Goal: Complete application form

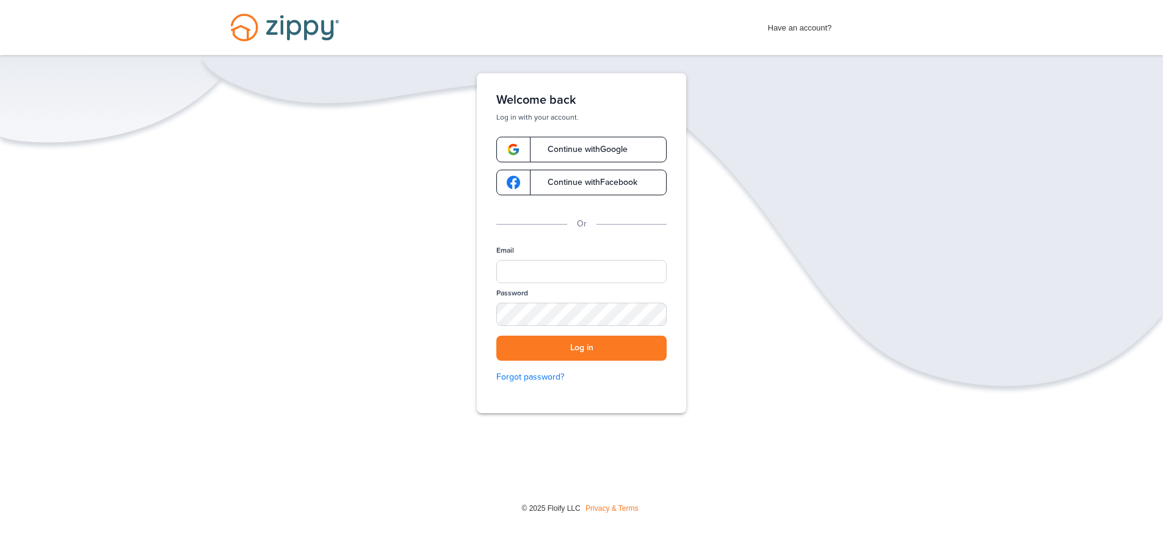
click at [576, 184] on span "Continue with Facebook" at bounding box center [586, 182] width 102 height 9
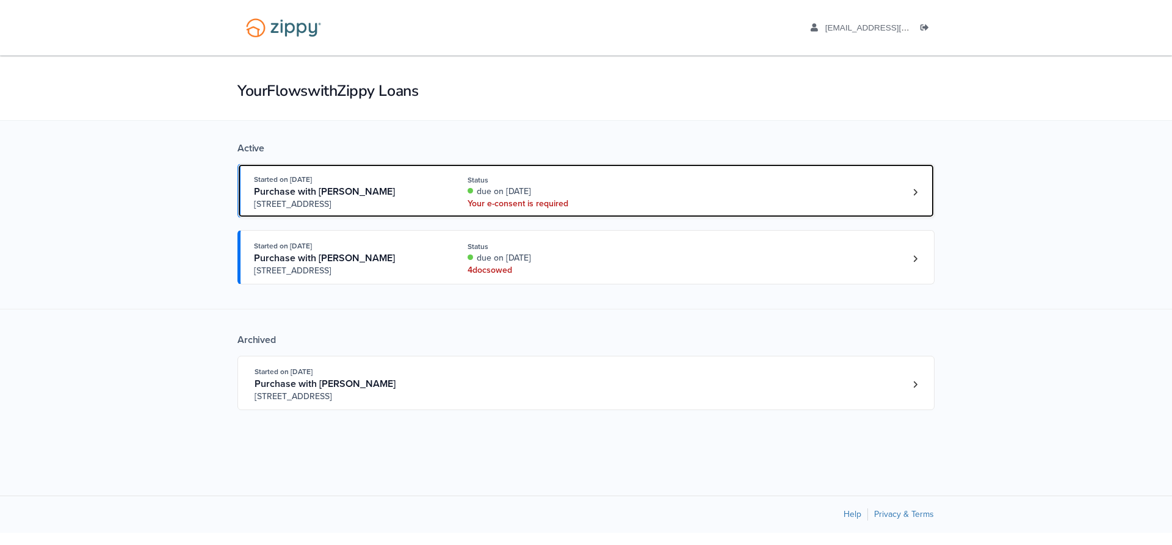
click at [414, 192] on div "Purchase with [PERSON_NAME]" at bounding box center [347, 192] width 186 height 13
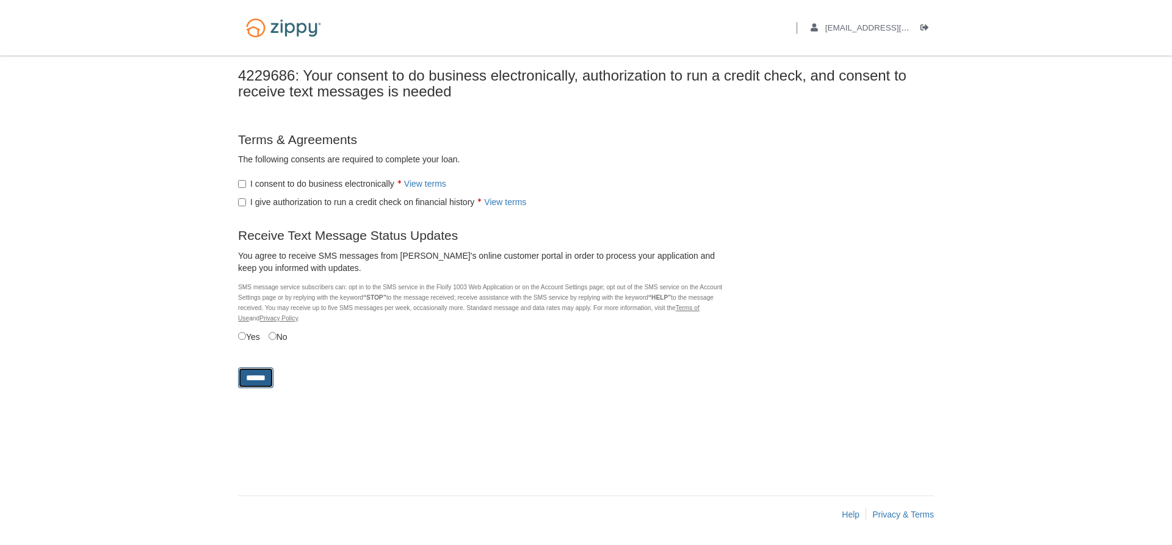
click at [262, 381] on input "******" at bounding box center [255, 377] width 35 height 21
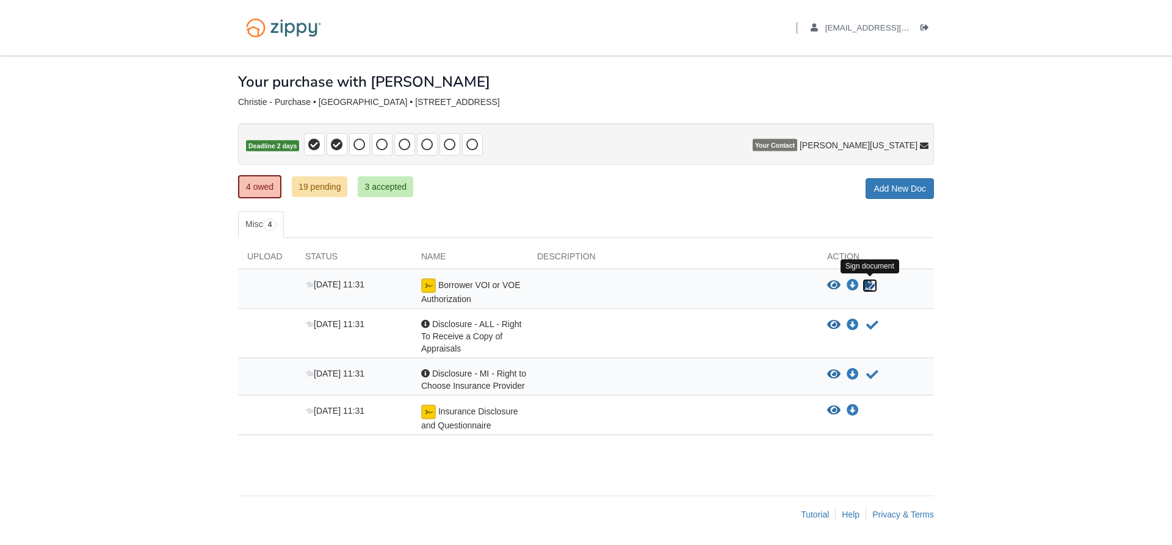
click at [872, 286] on icon "Sign Form" at bounding box center [869, 286] width 13 height 12
click at [871, 289] on icon "Waiting for your co-borrower to e-sign" at bounding box center [869, 286] width 13 height 12
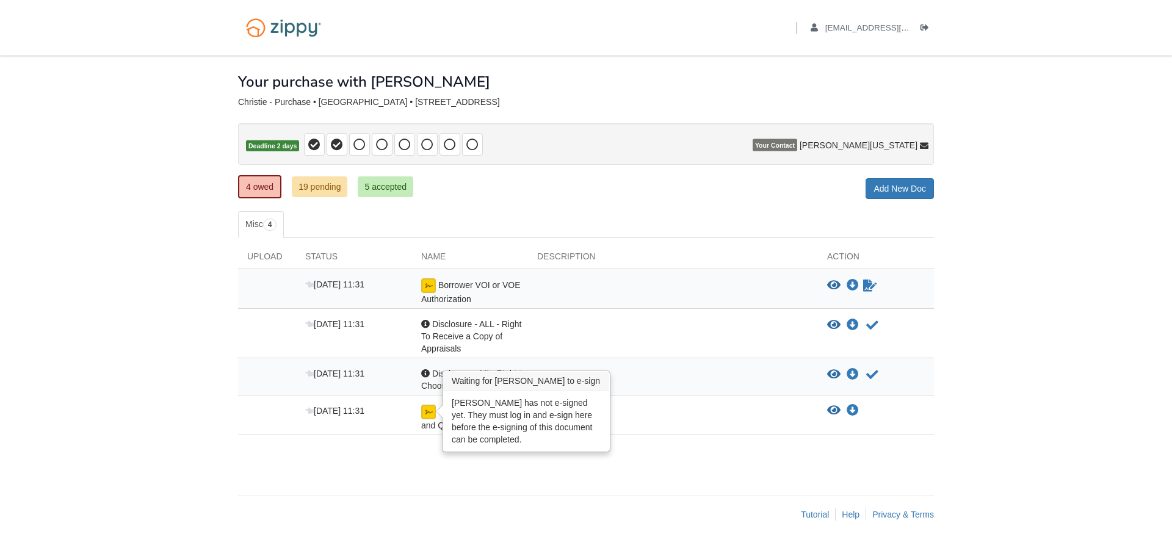
click at [426, 416] on img at bounding box center [428, 412] width 15 height 15
